Goal: Task Accomplishment & Management: Use online tool/utility

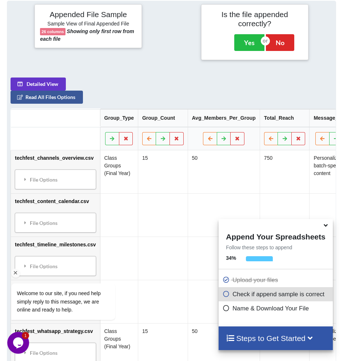
scroll to position [463, 0]
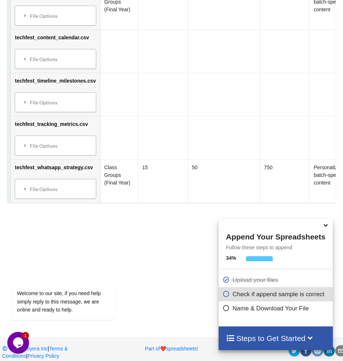
click at [225, 296] on icon at bounding box center [225, 293] width 7 height 6
click at [264, 334] on h4 "Steps to Get Started" at bounding box center [275, 338] width 99 height 9
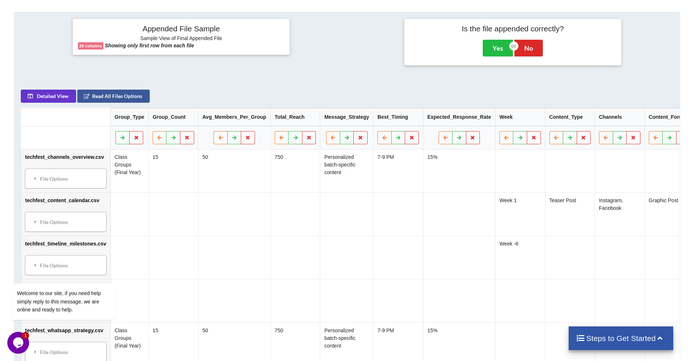
scroll to position [455, 0]
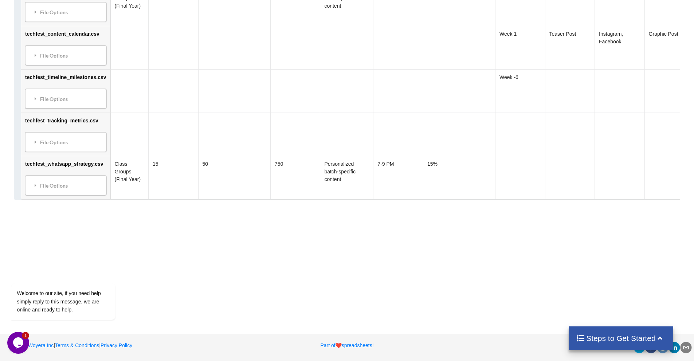
click at [348, 335] on icon at bounding box center [659, 337] width 9 height 8
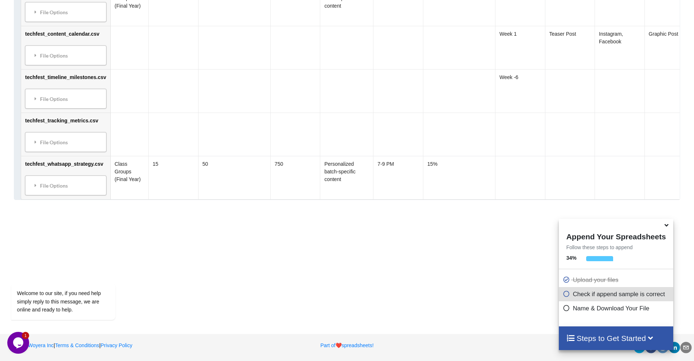
click at [348, 249] on p "Follow these steps to append" at bounding box center [615, 247] width 114 height 7
click at [348, 259] on div at bounding box center [599, 260] width 27 height 9
click at [348, 310] on icon at bounding box center [565, 307] width 7 height 6
click at [348, 311] on p "Name & Download Your File" at bounding box center [616, 308] width 108 height 9
click at [348, 281] on icon at bounding box center [565, 278] width 7 height 6
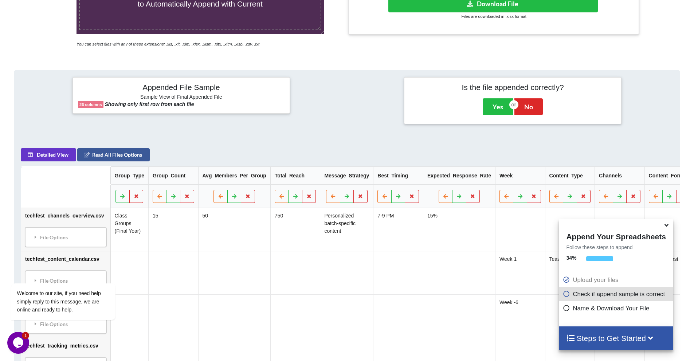
scroll to position [116, 0]
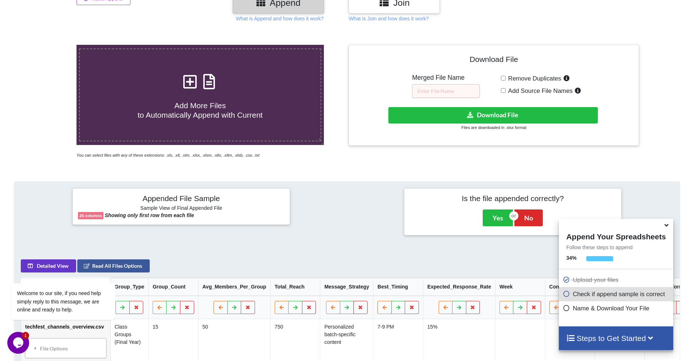
click at [348, 94] on label "Add Source File Names" at bounding box center [544, 90] width 78 height 9
click at [348, 93] on input "Add Source File Names" at bounding box center [503, 90] width 5 height 5
checkbox input "true"
click at [348, 117] on button "Download File" at bounding box center [492, 115] width 209 height 16
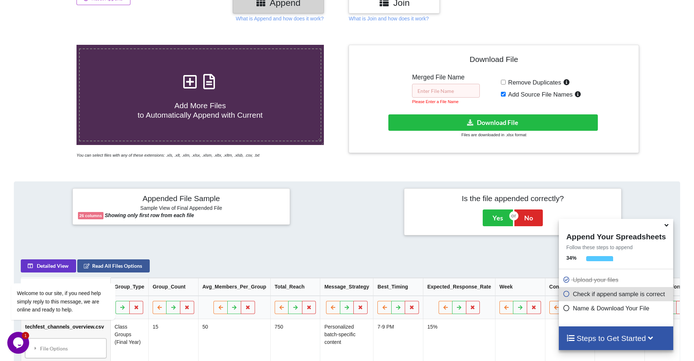
click at [348, 95] on input "text" at bounding box center [446, 91] width 68 height 14
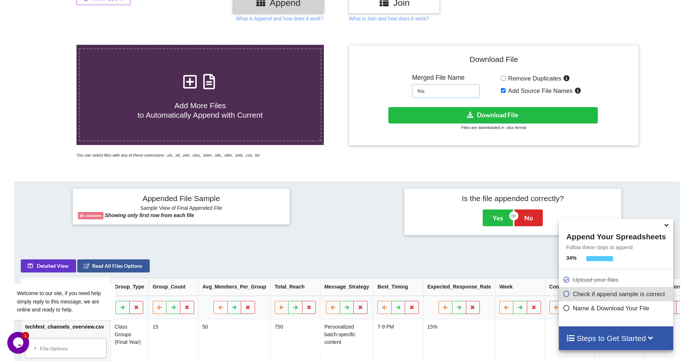
type input "file"
click at [348, 116] on button "Download File" at bounding box center [492, 115] width 209 height 16
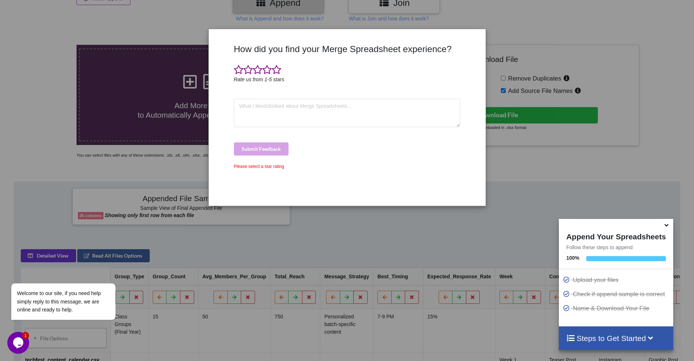
click at [348, 225] on icon at bounding box center [666, 224] width 8 height 7
